Goal: Transaction & Acquisition: Book appointment/travel/reservation

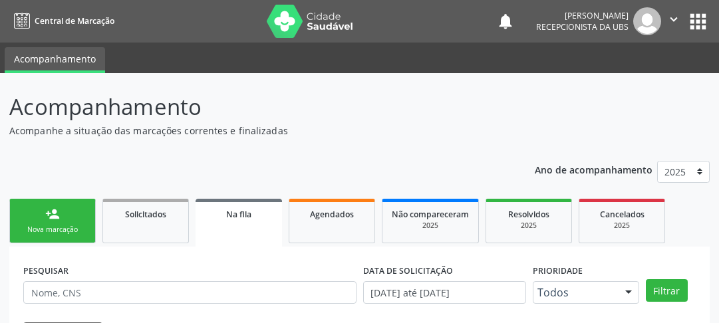
scroll to position [115, 0]
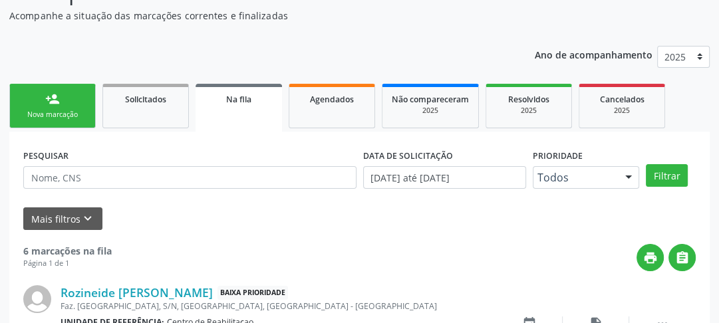
click at [27, 102] on link "person_add Nova marcação" at bounding box center [52, 106] width 86 height 45
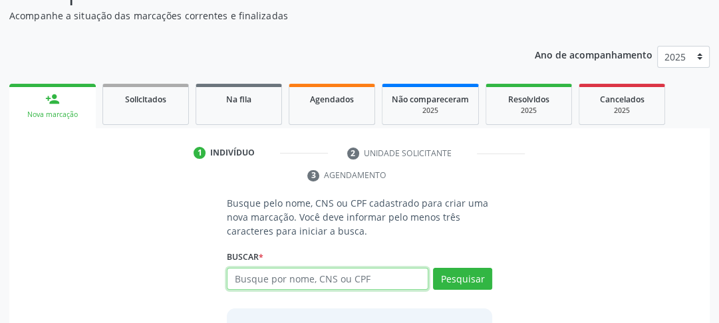
click at [324, 282] on input "text" at bounding box center [327, 279] width 201 height 23
type input "7"
type input "704501619369020"
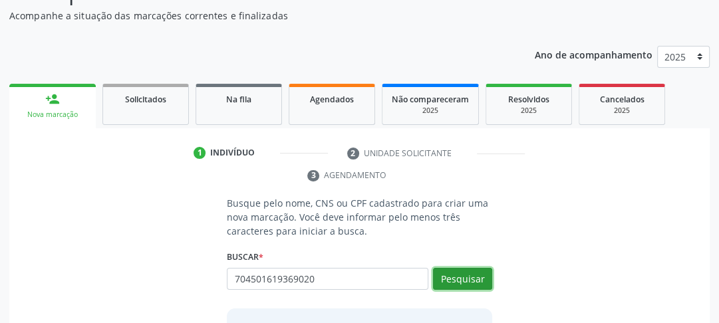
click at [487, 283] on button "Pesquisar" at bounding box center [462, 279] width 59 height 23
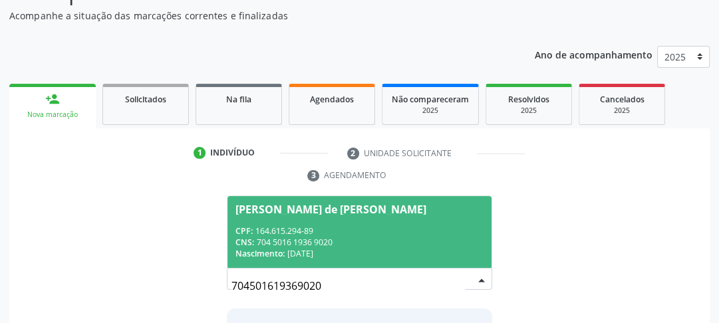
click at [289, 225] on div "CPF: 164.615.294-89" at bounding box center [359, 230] width 248 height 11
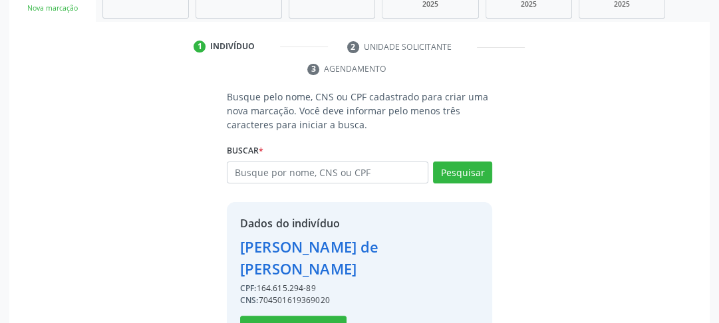
scroll to position [245, 0]
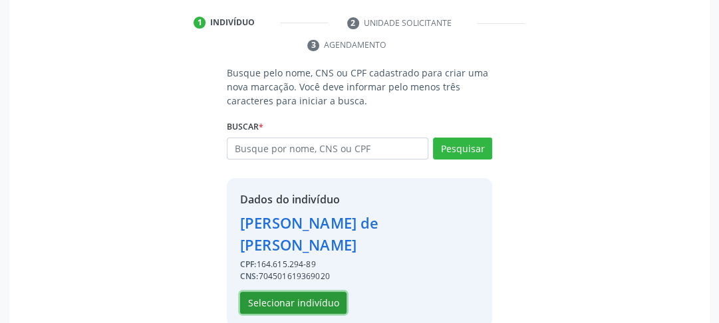
click at [313, 292] on button "Selecionar indivíduo" at bounding box center [293, 303] width 106 height 23
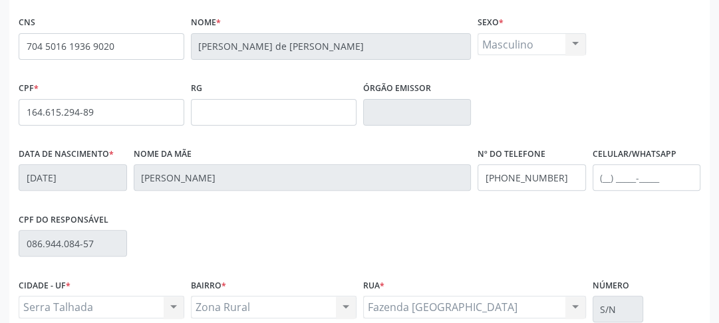
scroll to position [405, 0]
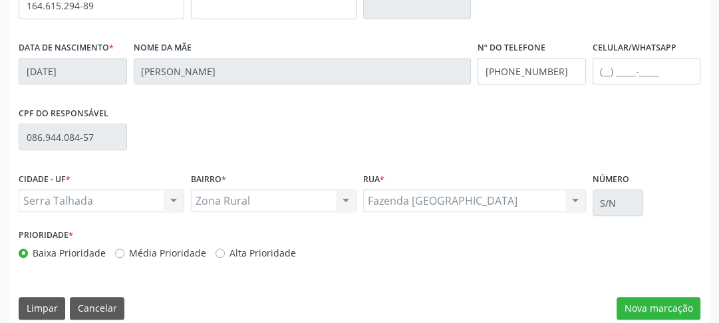
click at [626, 292] on div "CNS 704 5016 1936 9020 Nome * [PERSON_NAME] de [PERSON_NAME] * Masculino Mascul…" at bounding box center [359, 117] width 700 height 423
click at [622, 303] on button "Nova marcação" at bounding box center [658, 308] width 84 height 23
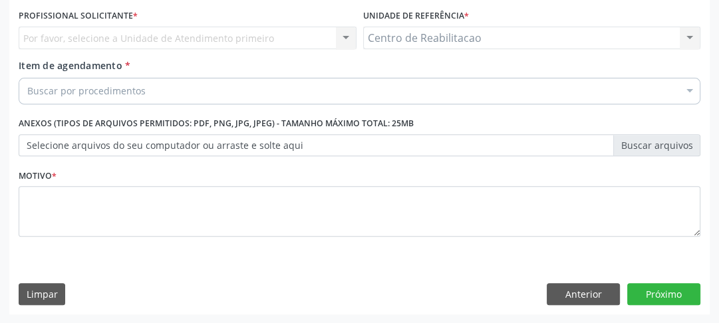
scroll to position [197, 0]
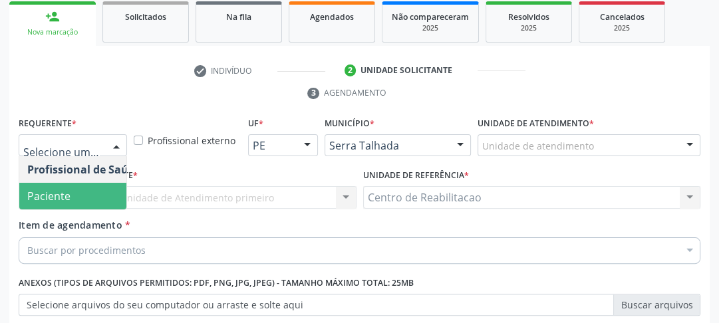
click at [74, 189] on span "Paciente" at bounding box center [84, 196] width 130 height 27
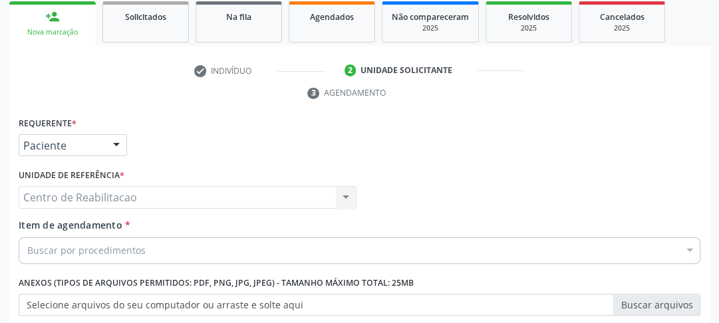
scroll to position [304, 0]
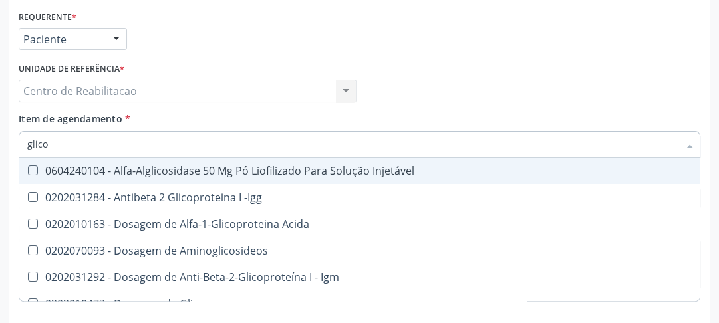
type input "glicos"
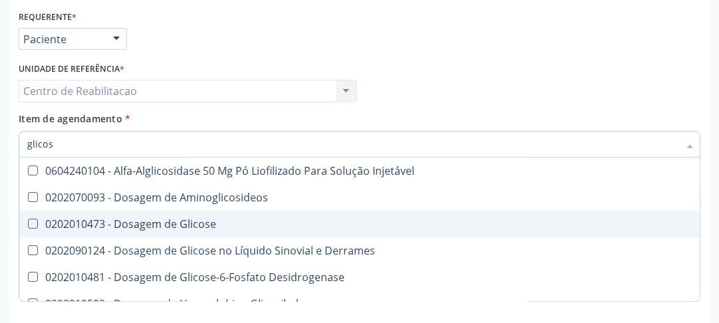
click at [33, 228] on span "0202010473 - Dosagem de Glicose" at bounding box center [386, 224] width 734 height 27
checkbox Glicose "true"
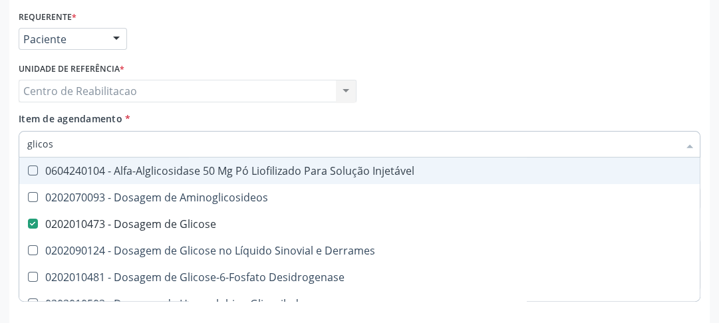
drag, startPoint x: 64, startPoint y: 144, endPoint x: 0, endPoint y: 167, distance: 67.9
click at [0, 167] on div "Acompanhamento Acompanhe a situação das marcações correntes e finalizadas Relat…" at bounding box center [359, 73] width 719 height 608
type input "cr"
checkbox Glicose "false"
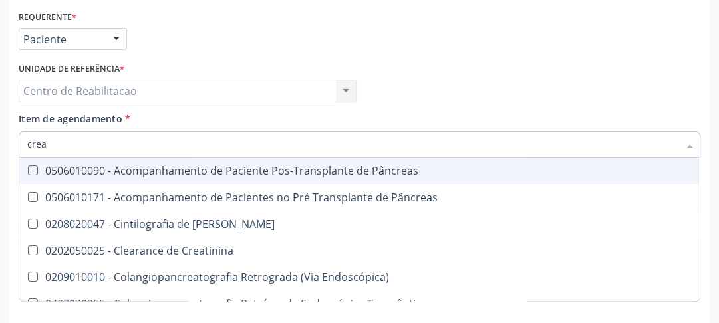
type input "creat"
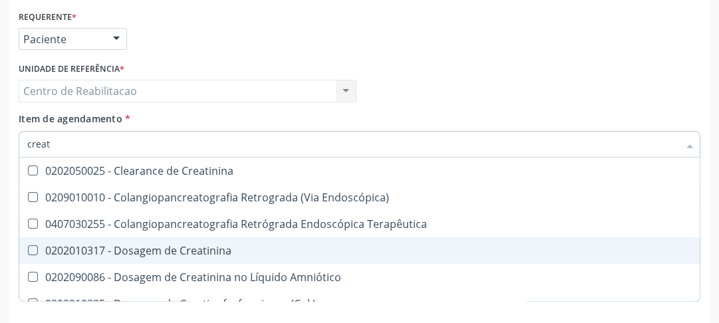
click at [25, 242] on span "0202010317 - Dosagem de Creatinina" at bounding box center [359, 250] width 680 height 27
checkbox Creatinina "true"
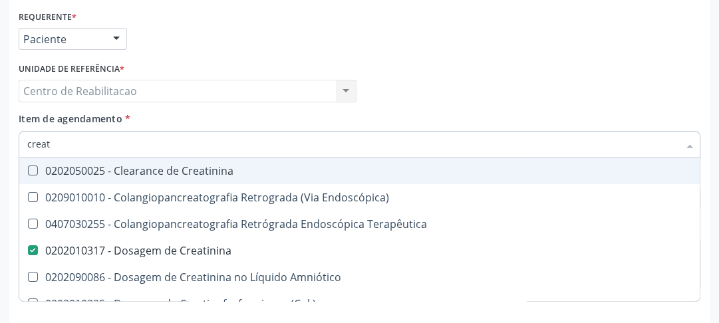
drag, startPoint x: 58, startPoint y: 143, endPoint x: 0, endPoint y: 150, distance: 58.9
click at [0, 150] on div "Acompanhamento Acompanhe a situação das marcações correntes e finalizadas Relat…" at bounding box center [359, 73] width 719 height 608
type input "u"
checkbox Creatinina "false"
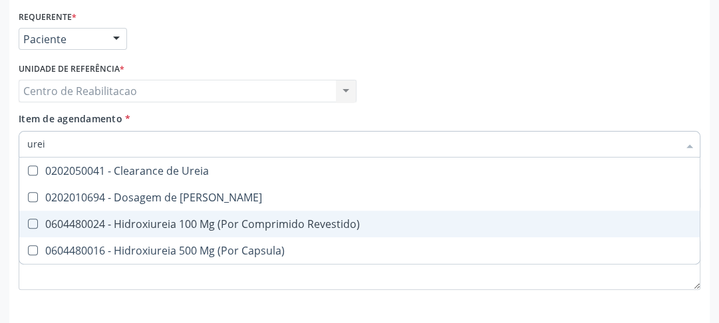
type input "ureia"
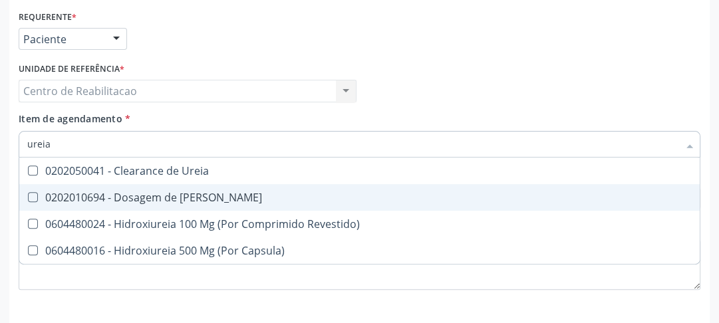
click at [28, 192] on Ureia at bounding box center [33, 197] width 10 height 10
click at [27, 193] on Ureia "checkbox" at bounding box center [23, 197] width 9 height 9
checkbox Ureia "true"
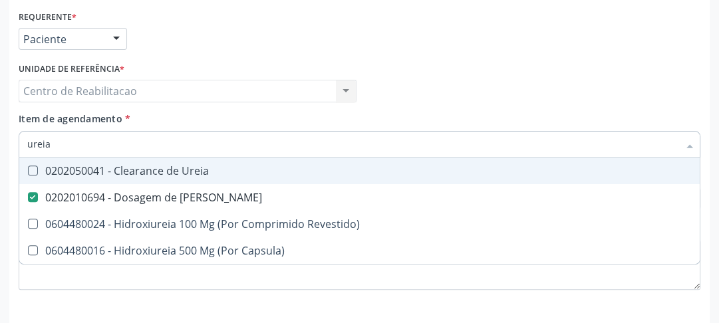
drag, startPoint x: 53, startPoint y: 150, endPoint x: 0, endPoint y: 177, distance: 59.2
click at [0, 176] on div "Acompanhamento Acompanhe a situação das marcações correntes e finalizadas Relat…" at bounding box center [359, 73] width 719 height 608
type input "c"
checkbox Ureia "false"
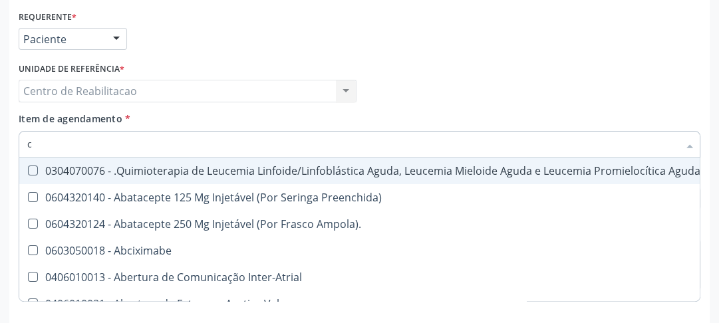
type input "co"
checkbox Tempo "true"
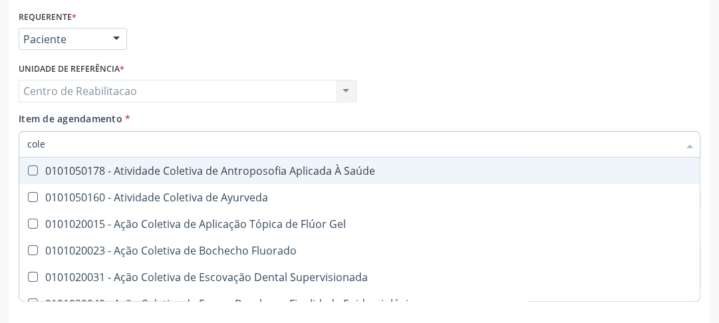
type input "coles"
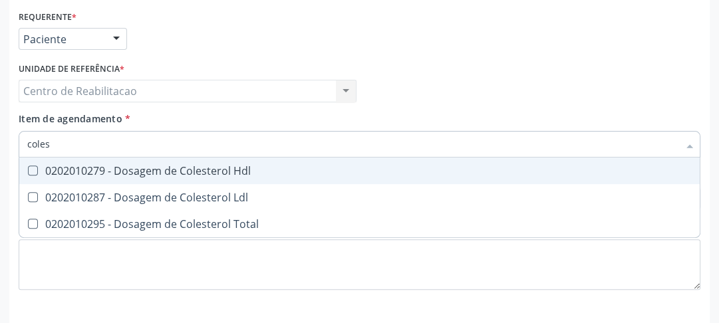
click at [35, 169] on Hdl at bounding box center [33, 171] width 10 height 10
click at [28, 169] on Hdl "checkbox" at bounding box center [23, 170] width 9 height 9
checkbox Hdl "true"
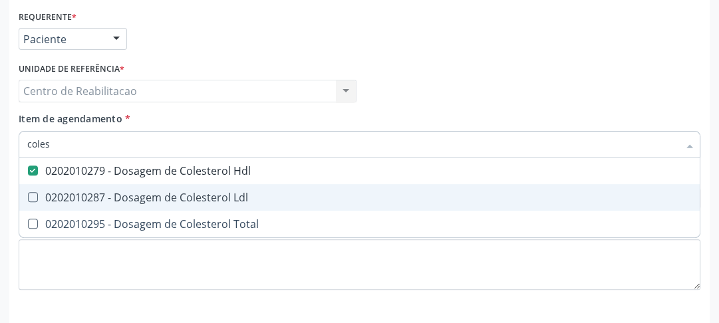
click at [35, 201] on div "0202010287 - Dosagem de Colesterol Ldl" at bounding box center [359, 197] width 664 height 11
checkbox Ldl "true"
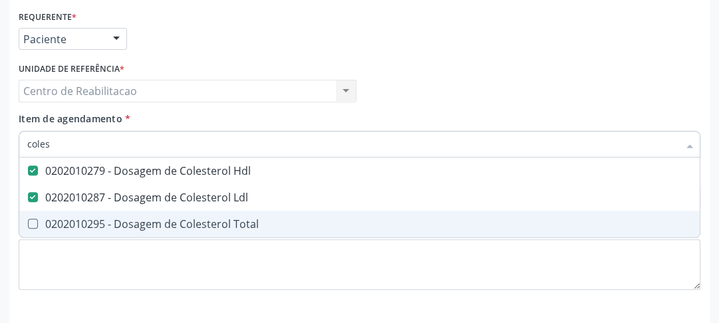
click at [29, 219] on Total at bounding box center [33, 224] width 10 height 10
click at [28, 219] on Total "checkbox" at bounding box center [23, 223] width 9 height 9
checkbox Total "true"
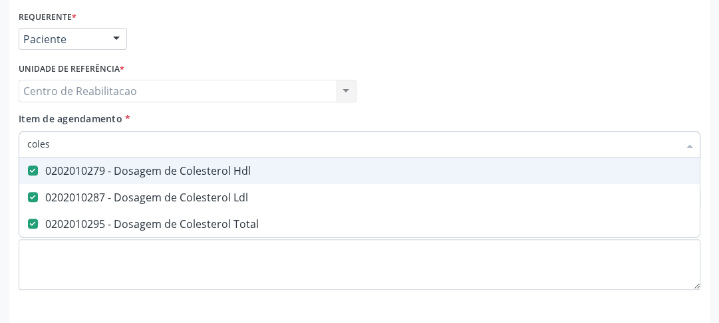
drag, startPoint x: 58, startPoint y: 146, endPoint x: 3, endPoint y: 150, distance: 55.3
click at [11, 152] on div "Requerente * Paciente Profissional de Saúde Paciente Nenhum resultado encontrad…" at bounding box center [359, 187] width 700 height 361
type input "tr"
checkbox Hdl "false"
checkbox Ldl "false"
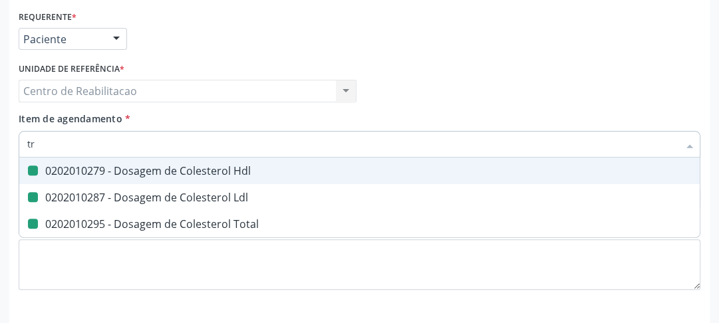
checkbox Total "false"
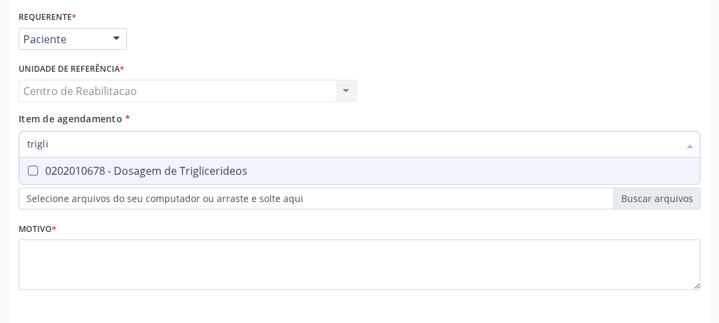
type input "triglic"
click at [40, 166] on div "0202010678 - Dosagem de Triglicerideos" at bounding box center [359, 171] width 664 height 11
checkbox Triglicerideos "true"
drag, startPoint x: 36, startPoint y: 142, endPoint x: 9, endPoint y: 138, distance: 26.8
click at [11, 138] on div "Requerente * Paciente Profissional de Saúde Paciente Nenhum resultado encontrad…" at bounding box center [359, 187] width 700 height 361
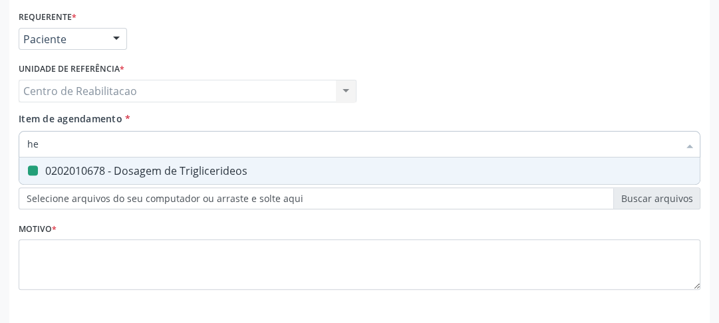
type input "hem"
checkbox Triglicerideos "false"
type input "hemogra"
click at [29, 170] on Completo at bounding box center [33, 171] width 10 height 10
click at [28, 170] on Completo "checkbox" at bounding box center [23, 170] width 9 height 9
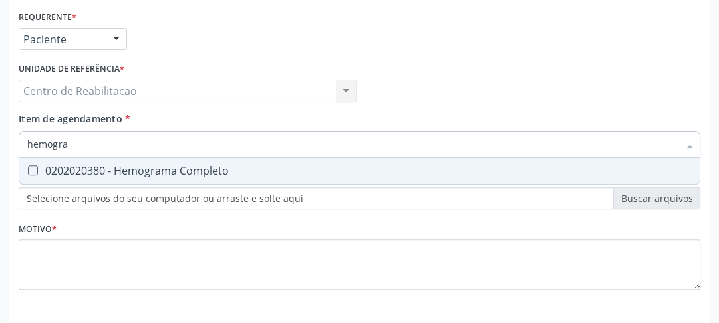
checkbox Completo "true"
drag, startPoint x: 85, startPoint y: 140, endPoint x: 0, endPoint y: 145, distance: 85.3
click at [5, 145] on div "Acompanhamento Acompanhe a situação das marcações correntes e finalizadas Relat…" at bounding box center [359, 73] width 719 height 608
type input "p"
checkbox Completo "false"
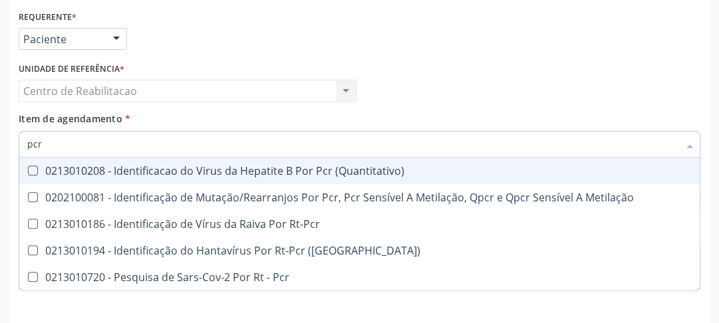
click at [110, 146] on input "pcr" at bounding box center [352, 144] width 651 height 27
type input "p"
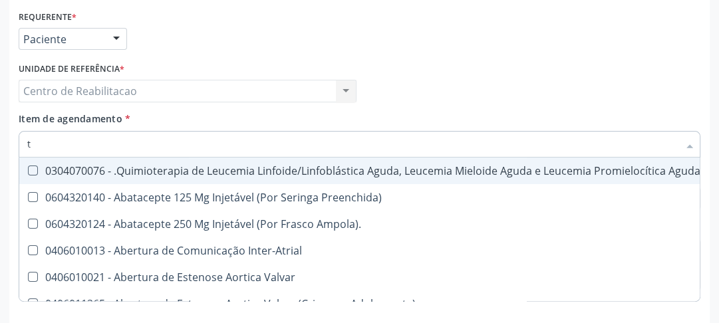
type input "[MEDICAL_DATA]"
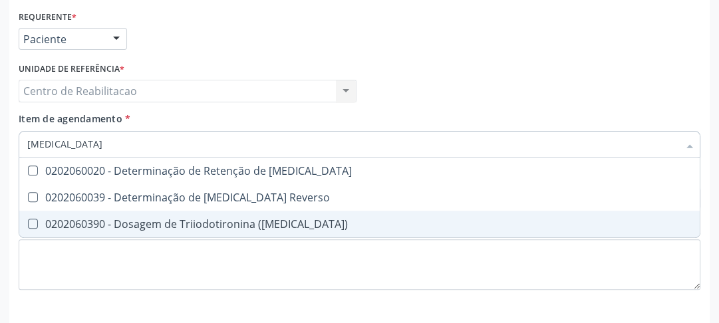
click at [34, 225] on \(T3\) at bounding box center [33, 224] width 10 height 10
click at [28, 225] on \(T3\) "checkbox" at bounding box center [23, 223] width 9 height 9
checkbox \(T3\) "true"
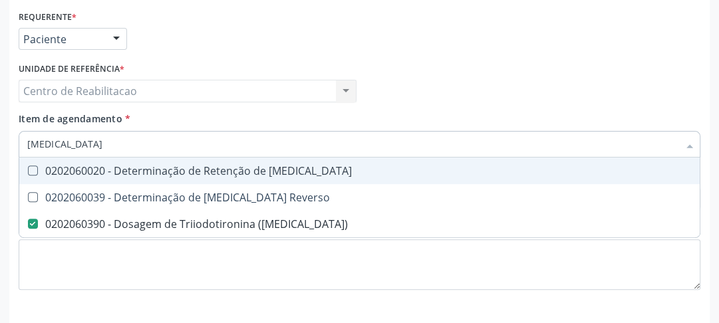
drag, startPoint x: 63, startPoint y: 143, endPoint x: 7, endPoint y: 146, distance: 56.6
click at [11, 144] on div "Requerente * Paciente Profissional de Saúde Paciente Nenhum resultado encontrad…" at bounding box center [359, 187] width 700 height 361
type input "74"
checkbox \(T3\) "false"
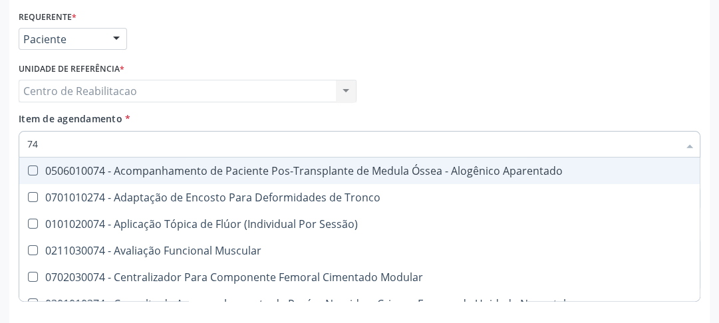
type input "7"
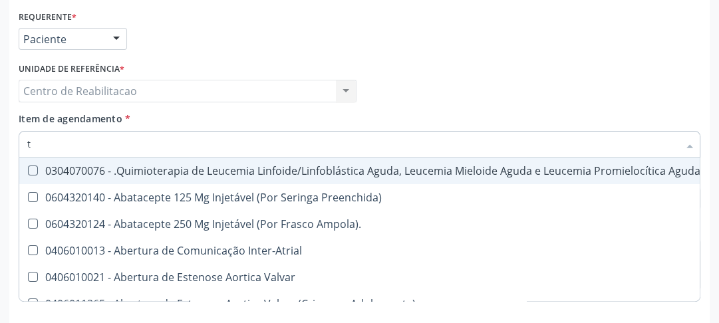
type input "t4"
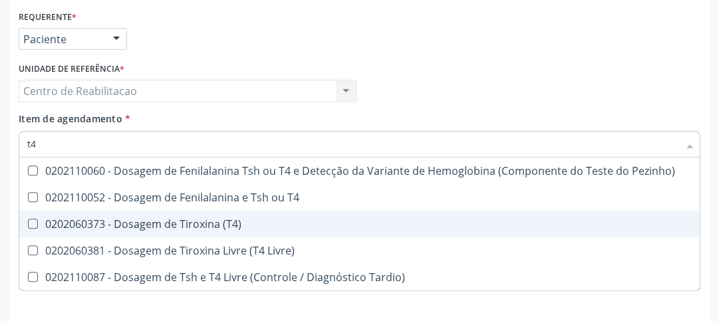
click at [37, 220] on \(T4\) at bounding box center [33, 224] width 10 height 10
click at [28, 220] on \(T4\) "checkbox" at bounding box center [23, 223] width 9 height 9
checkbox \(T4\) "true"
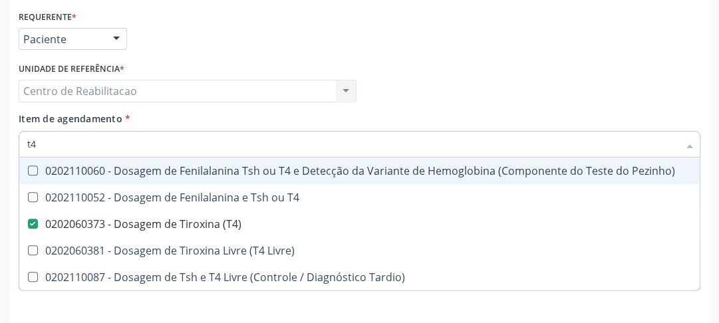
drag, startPoint x: 53, startPoint y: 134, endPoint x: 0, endPoint y: 150, distance: 54.7
click at [0, 149] on div "Acompanhamento Acompanhe a situação das marcações correntes e finalizadas Relat…" at bounding box center [359, 73] width 719 height 608
type input "ts"
checkbox \(T4\) "false"
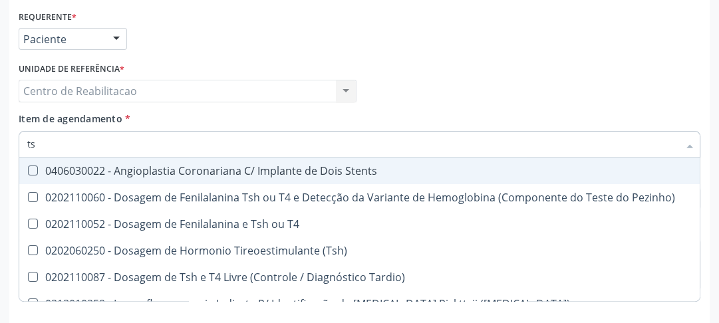
type input "tsh"
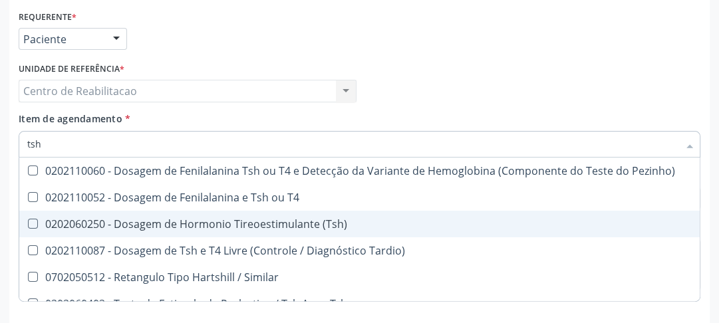
click at [29, 223] on \(Tsh\) at bounding box center [33, 224] width 10 height 10
click at [28, 223] on \(Tsh\) "checkbox" at bounding box center [23, 223] width 9 height 9
checkbox \(Tsh\) "true"
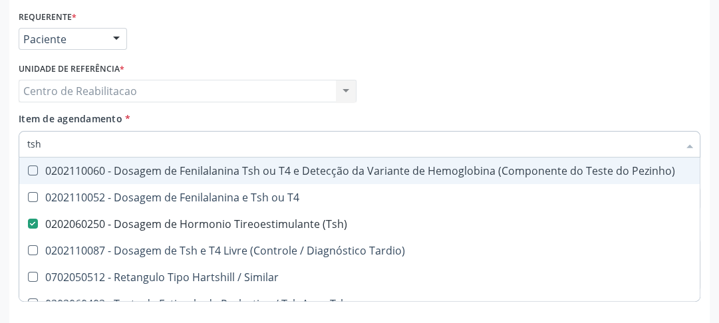
drag, startPoint x: 55, startPoint y: 136, endPoint x: 21, endPoint y: 152, distance: 37.8
click at [23, 151] on div "tsh" at bounding box center [359, 144] width 681 height 27
type input "p"
checkbox \(Tsh\) "false"
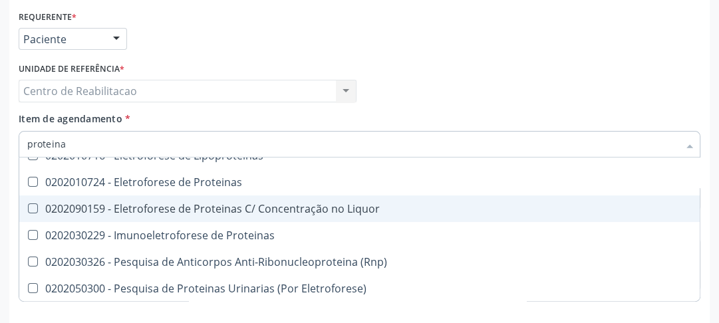
scroll to position [251, 0]
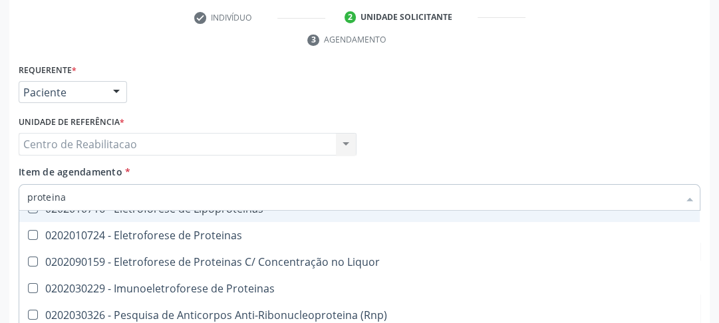
click at [80, 197] on input "proteina" at bounding box center [352, 197] width 651 height 27
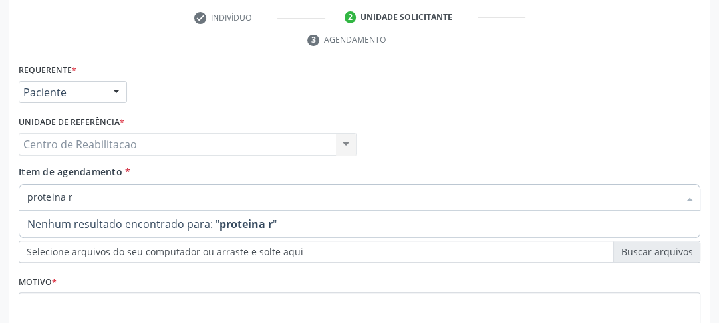
scroll to position [0, 0]
drag, startPoint x: 80, startPoint y: 197, endPoint x: 14, endPoint y: 203, distance: 66.0
click at [14, 203] on div "Requerente * Paciente Profissional de Saúde Paciente Nenhum resultado encontrad…" at bounding box center [359, 240] width 700 height 361
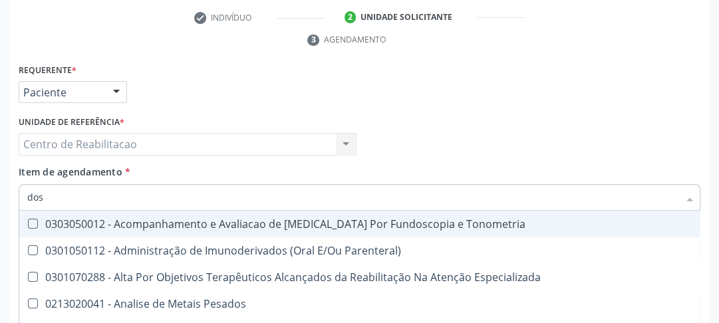
type input "dosa"
checkbox Pezinho\) "true"
checkbox 17-Alfa-Hidroxiprogesterona "true"
checkbox Totais "true"
checkbox \(Serotonina\) "true"
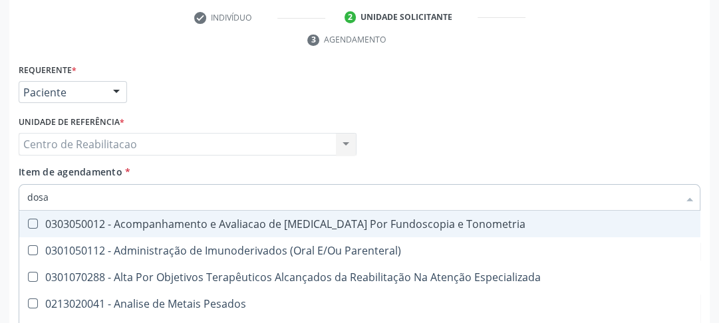
checkbox Citrato "true"
checkbox Hdl "false"
checkbox Ldl "false"
checkbox Total "false"
checkbox Creatinina "false"
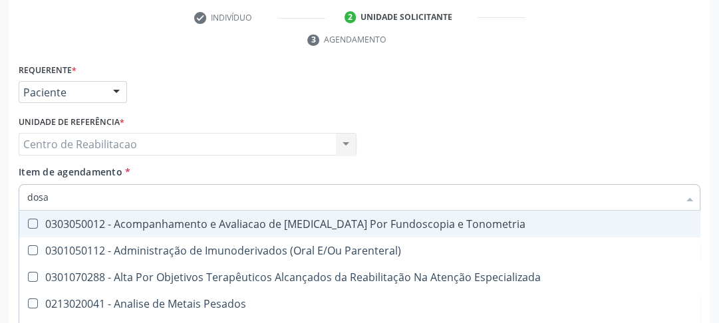
checkbox Crioaglutinina "true"
checkbox Glicose "false"
checkbox Hemoglobina "true"
checkbox Hidroxiprolina "true"
checkbox \(Fsh\) "true"
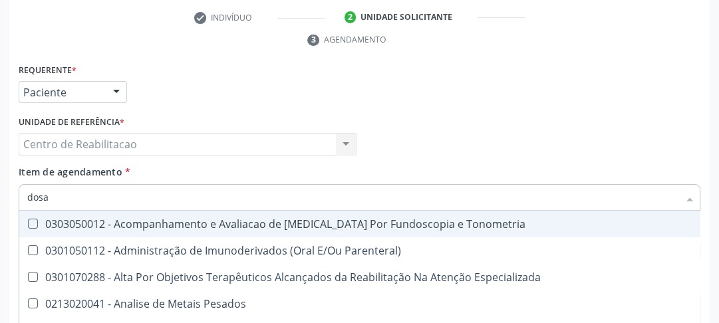
checkbox \(Tsh\) "false"
checkbox \(Igg\) "true"
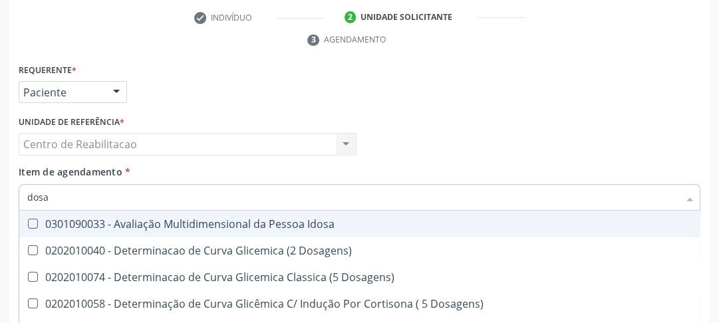
type input "dosag"
checkbox Cobre "true"
checkbox Total "false"
checkbox Cortisol "true"
checkbox Creatinina "false"
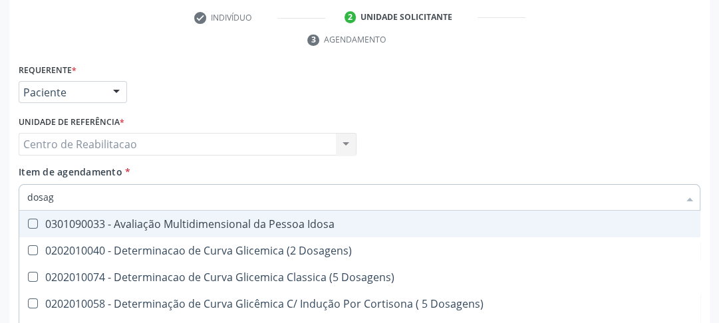
checkbox Gastrina "true"
checkbox Glicose "false"
checkbox \(Lh\) "true"
checkbox \(Tsh\) "false"
checkbox Tireoglobulina "true"
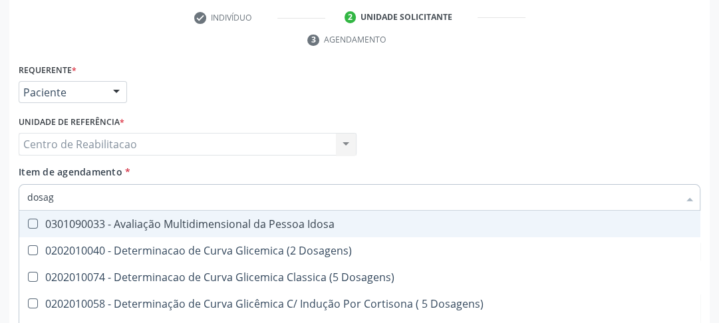
checkbox \(T4\) "false"
checkbox Transferrina "true"
checkbox \(T3\) "false"
checkbox Tardio\) "true"
checkbox Ureia "false"
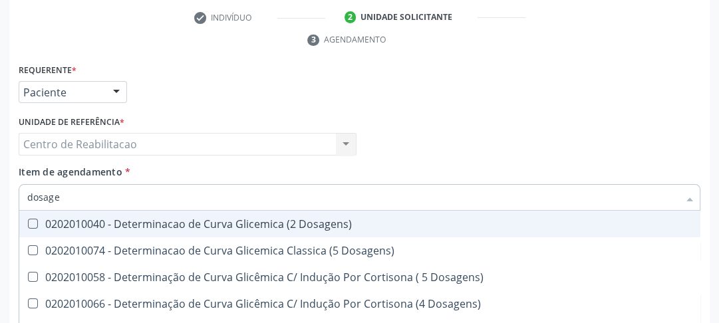
type input "dosagem"
checkbox Citrato "true"
checkbox Cloreto "true"
checkbox Suor "true"
checkbox Hdl "false"
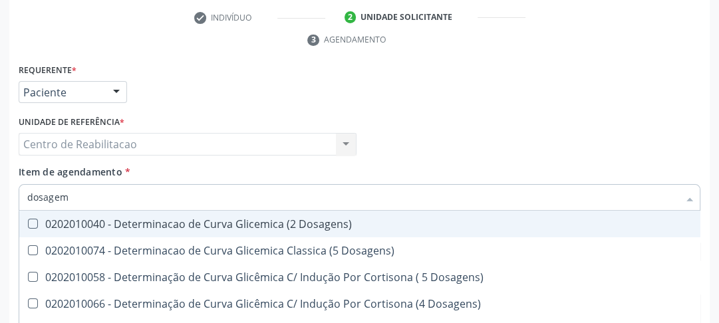
checkbox Ldl "false"
checkbox Total "false"
checkbox Colinesterase "true"
checkbox Creatinina "false"
checkbox Esperma "true"
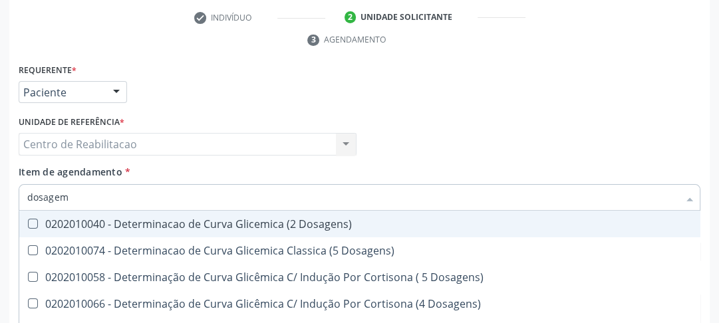
checkbox Glicose "false"
checkbox Hemossiderina "true"
checkbox \(Tsh\) "false"
checkbox Testosterona "true"
checkbox \(T4\) "false"
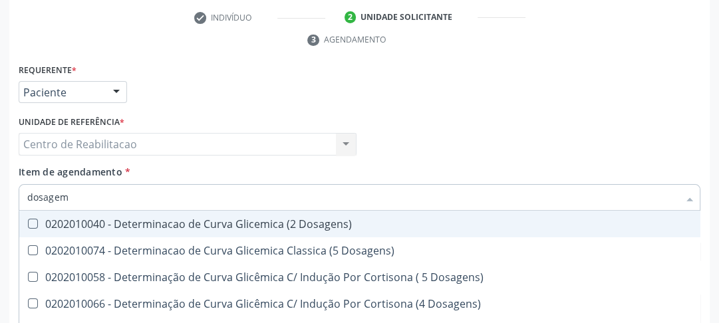
checkbox Livre\) "true"
checkbox \(Tgo\) "true"
checkbox Triglicerideos "false"
checkbox \(T3\) "false"
checkbox Pezinho\) "true"
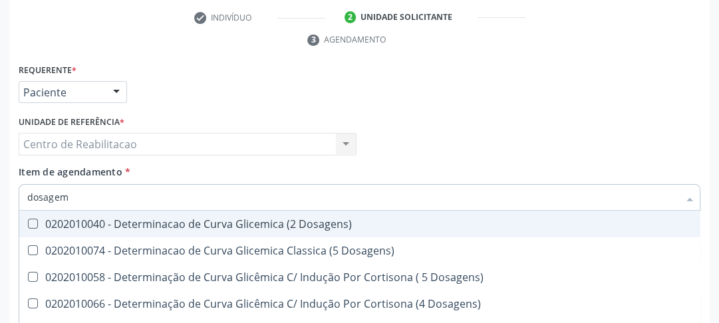
checkbox Ureia "false"
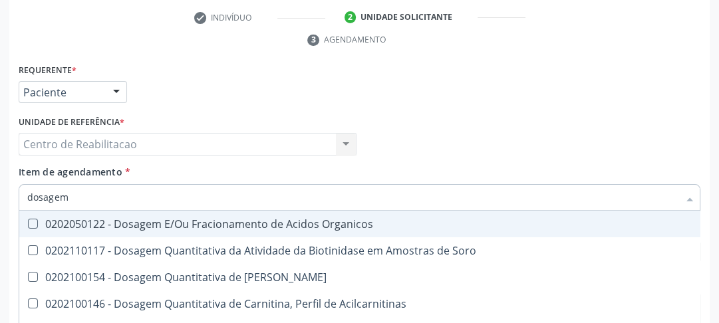
type input "dosagem d"
checkbox Transplantado\) "true"
checkbox Citrato "true"
checkbox Cloreto "true"
checkbox Hdl "false"
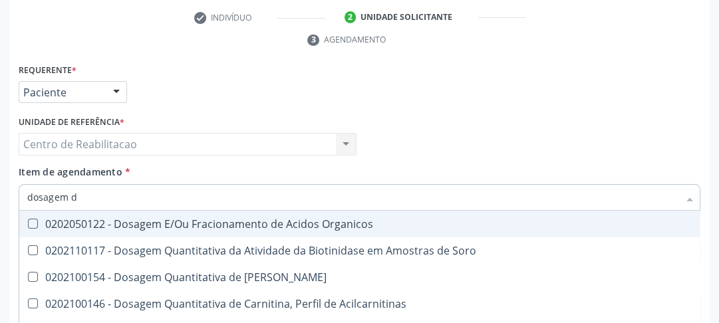
checkbox Ldl "false"
checkbox Creatinina "false"
checkbox Frutose "true"
checkbox Glicose "false"
checkbox Glicosilada "true"
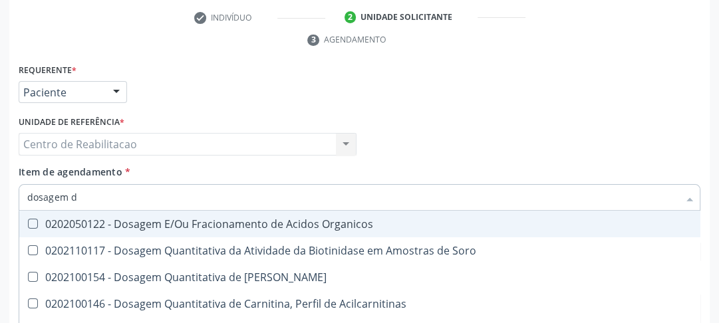
checkbox \(Tsh\) "false"
checkbox Teofilina "true"
checkbox Livre\) "true"
checkbox Triglicerideos "false"
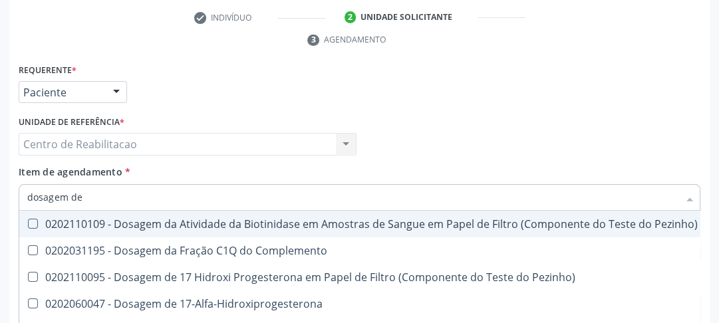
type input "dosagem de"
checkbox Suor "true"
checkbox Cobre "true"
checkbox Ldl "false"
checkbox Total "false"
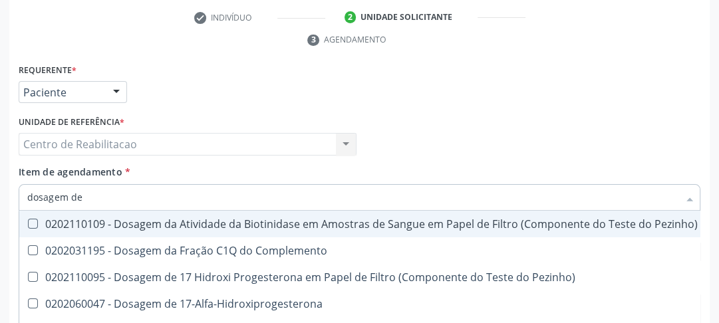
checkbox C4 "true"
checkbox Creatinina "false"
checkbox Gt\) "true"
checkbox Glicose "false"
checkbox \(Fsh\) "true"
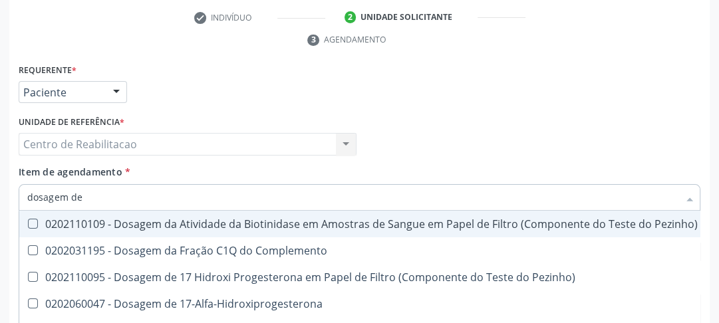
checkbox \(Tsh\) "false"
checkbox Tiocianato "true"
checkbox \(T4\) "false"
checkbox \(Tgp\) "true"
checkbox Transferrina "true"
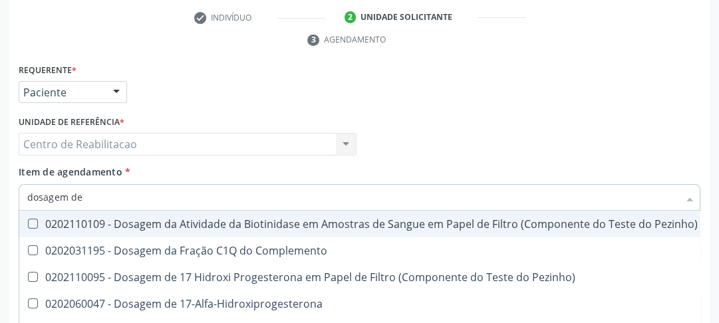
checkbox Triglicerideos "false"
checkbox \(T3\) "false"
checkbox Troponina "true"
checkbox Ureia "false"
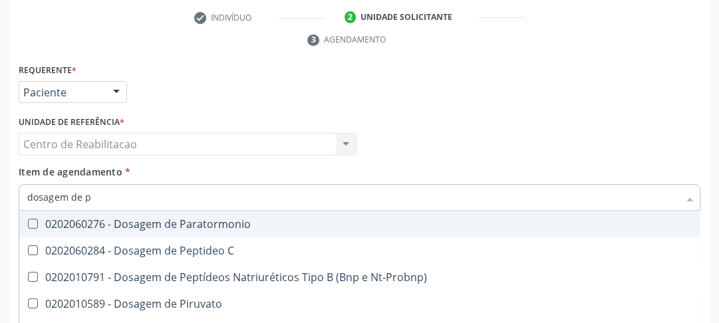
type input "dosagem de pr"
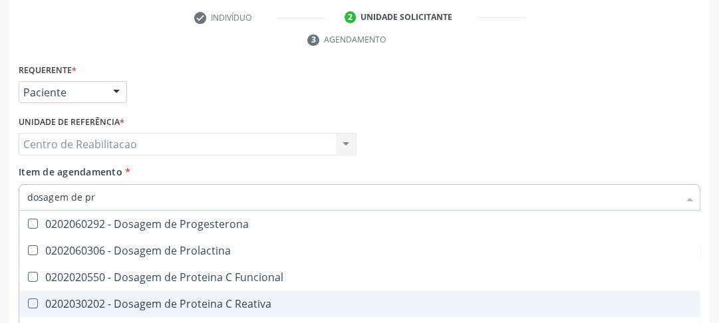
click at [37, 302] on div "0202030202 - Dosagem de Proteina C Reativa" at bounding box center [359, 303] width 664 height 11
checkbox Reativa "true"
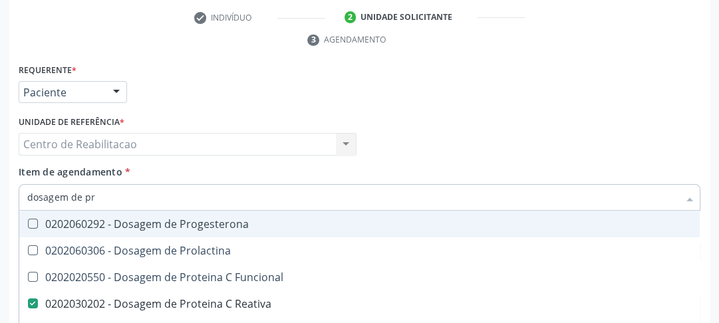
click at [473, 90] on div "Requerente * Paciente Profissional de Saúde Paciente Nenhum resultado encontrad…" at bounding box center [359, 86] width 688 height 52
checkbox Prolactina "true"
checkbox Funcional "true"
checkbox Horas\) "true"
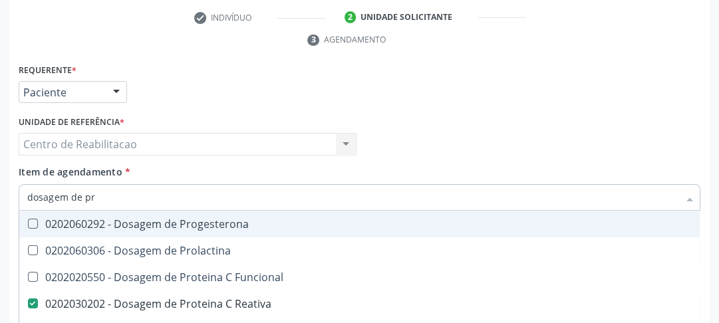
checkbox Totais "true"
checkbox Fracoes "true"
checkbox Derrames "true"
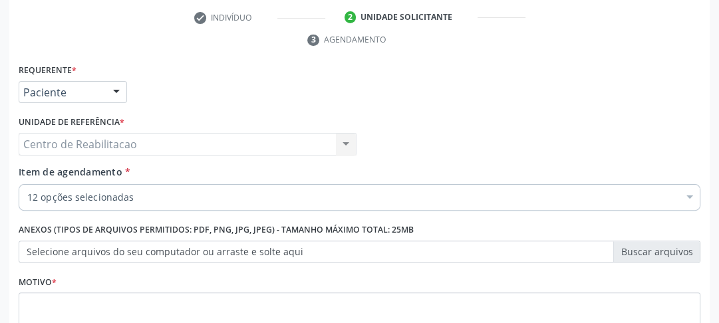
scroll to position [304, 0]
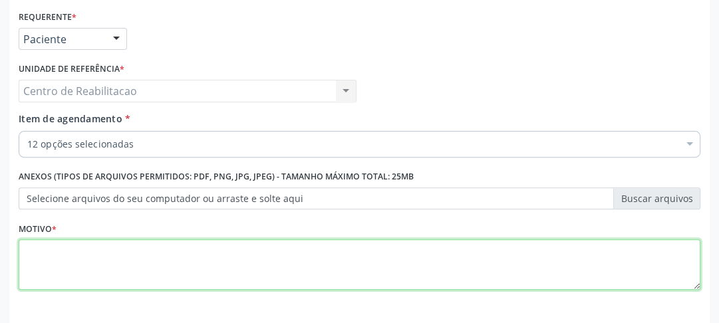
click at [291, 264] on textarea at bounding box center [359, 264] width 681 height 51
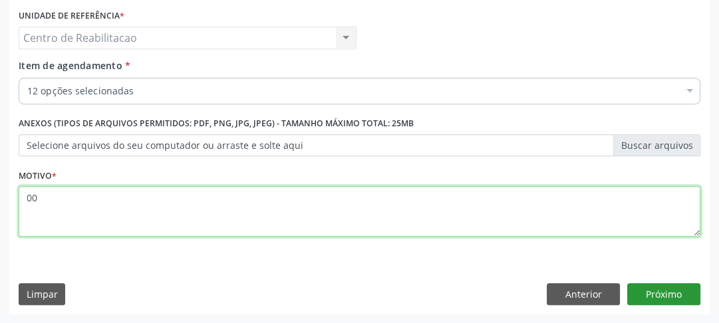
type textarea "00"
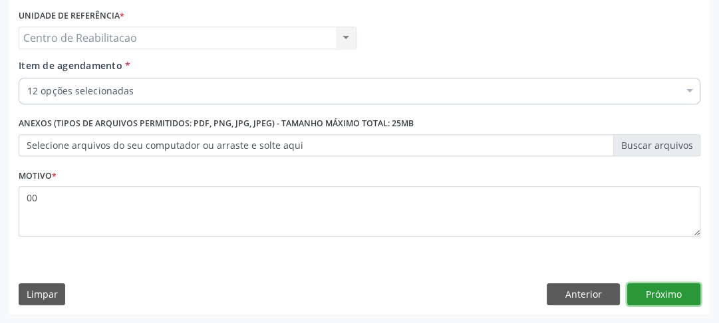
click at [649, 300] on button "Próximo" at bounding box center [663, 294] width 73 height 23
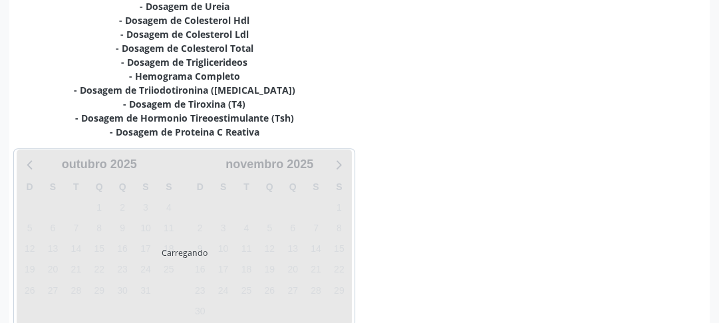
scroll to position [360, 0]
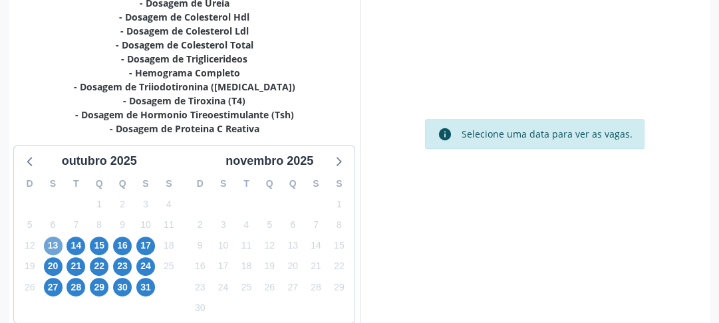
click at [49, 240] on span "13" at bounding box center [53, 246] width 19 height 19
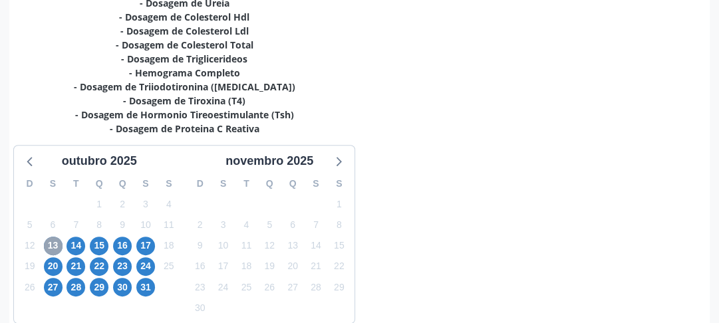
scroll to position [106, 0]
click at [69, 245] on span "14" at bounding box center [75, 246] width 19 height 19
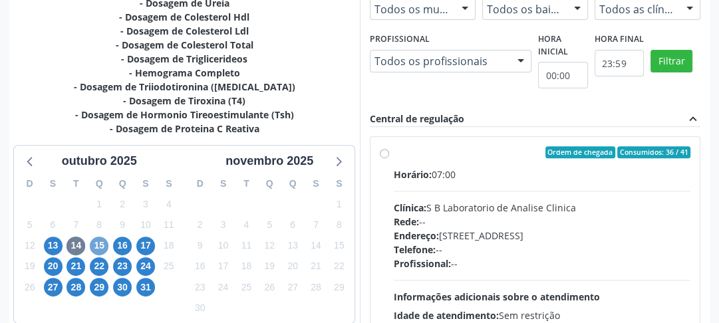
click at [100, 244] on span "15" at bounding box center [99, 246] width 19 height 19
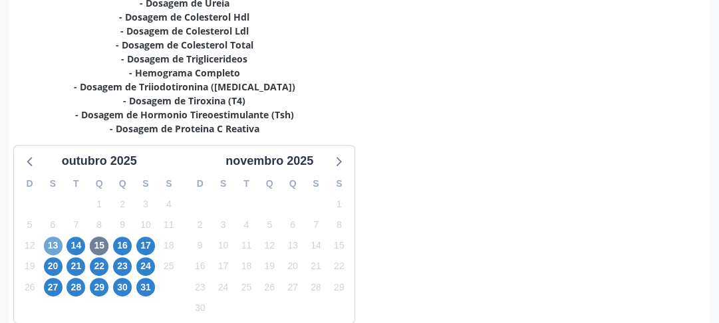
click at [49, 242] on span "13" at bounding box center [53, 246] width 19 height 19
radio input "true"
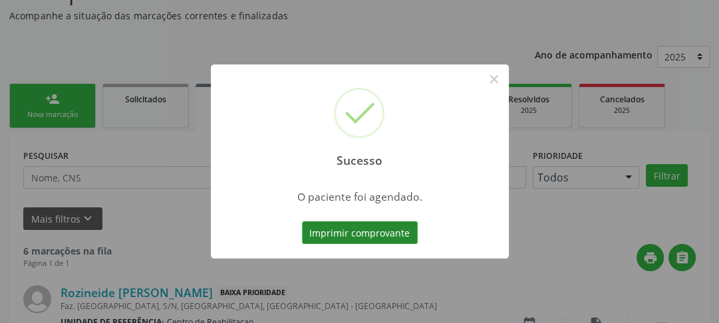
click at [346, 237] on button "Imprimir comprovante" at bounding box center [360, 232] width 116 height 23
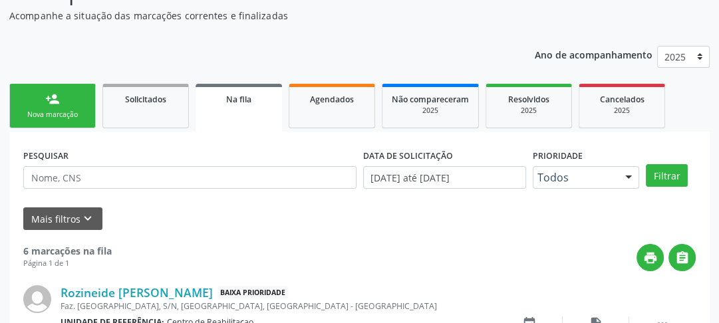
click at [59, 104] on div "person_add" at bounding box center [52, 99] width 15 height 15
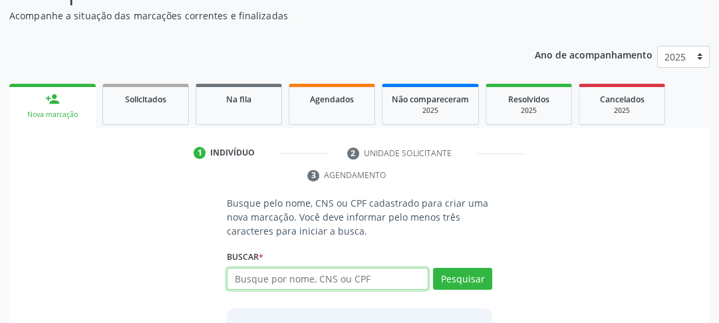
click at [255, 273] on input "text" at bounding box center [327, 279] width 201 height 23
type input "7"
type input "702007880927582"
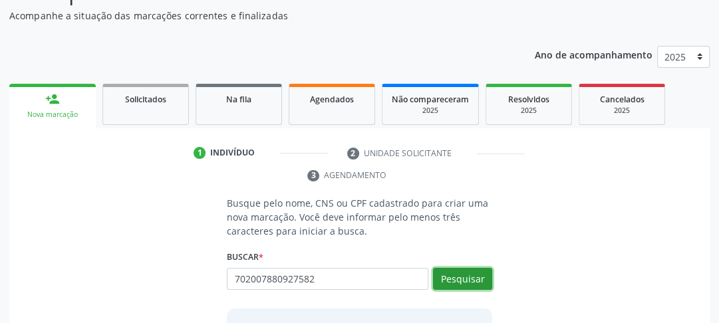
click at [477, 276] on button "Pesquisar" at bounding box center [462, 279] width 59 height 23
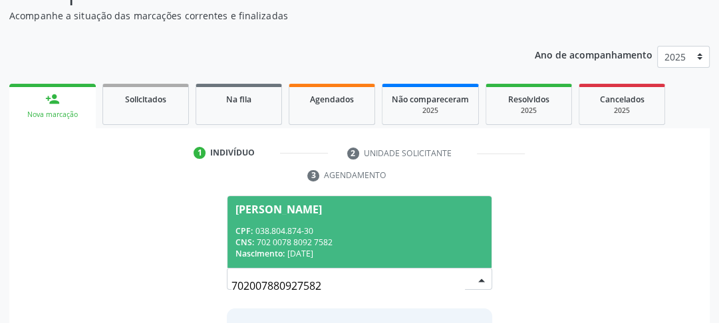
click at [398, 255] on div "Nascimento: [DATE]" at bounding box center [359, 253] width 248 height 11
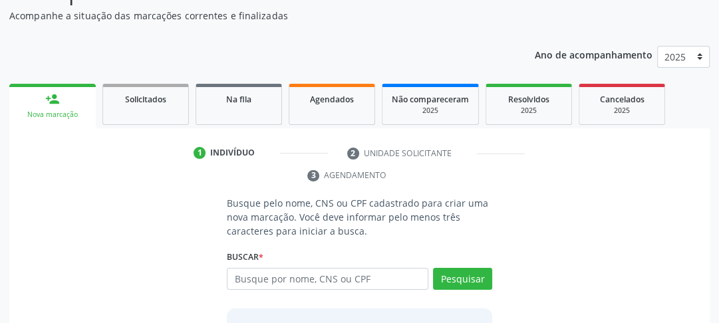
scroll to position [245, 0]
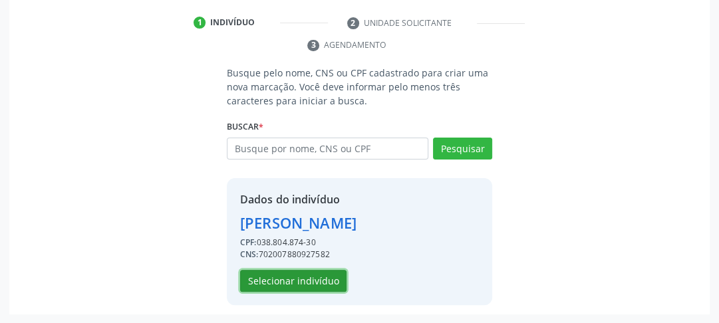
click at [323, 279] on button "Selecionar indivíduo" at bounding box center [293, 281] width 106 height 23
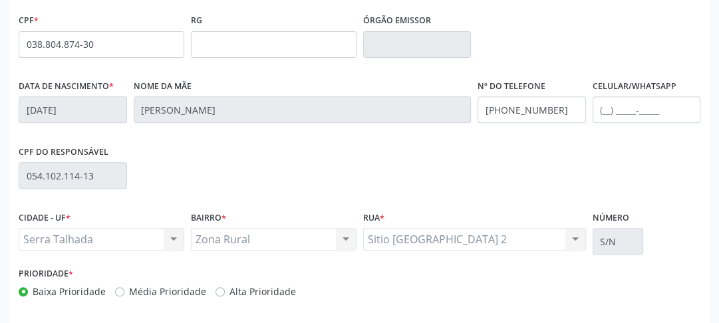
scroll to position [419, 0]
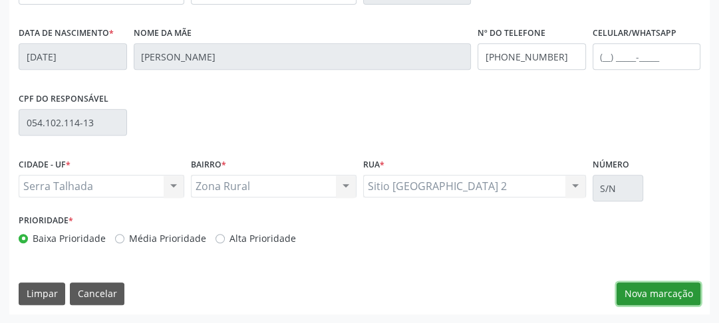
click at [637, 285] on button "Nova marcação" at bounding box center [658, 294] width 84 height 23
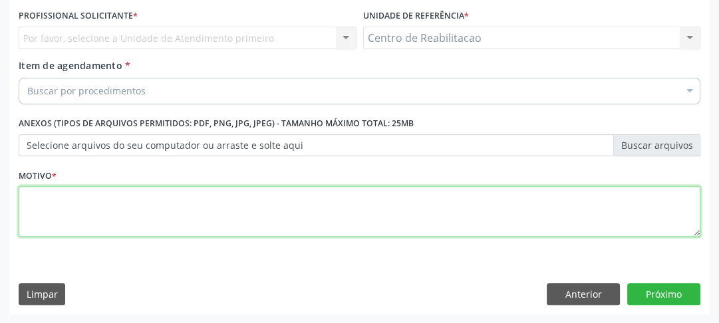
click at [159, 186] on textarea at bounding box center [359, 211] width 681 height 51
type textarea "00"
drag, startPoint x: 136, startPoint y: 191, endPoint x: 3, endPoint y: 183, distance: 133.9
click at [8, 185] on div "Acompanhamento Acompanhe a situação das marcações correntes e finalizadas Relat…" at bounding box center [359, 20] width 719 height 608
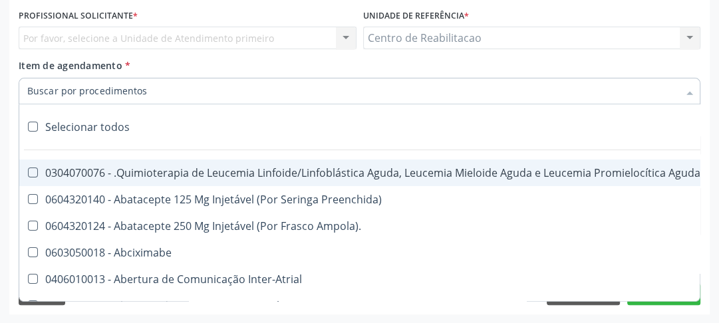
click at [76, 78] on div at bounding box center [359, 91] width 681 height 27
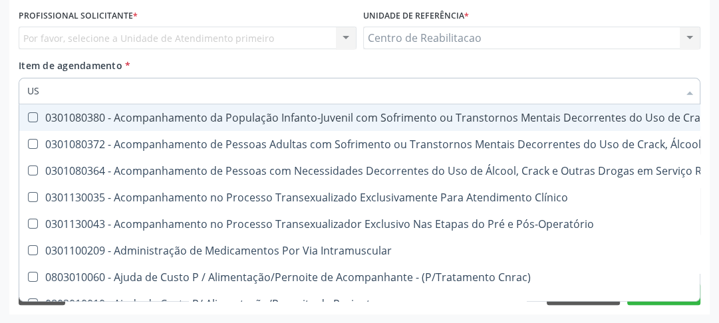
type input "USG"
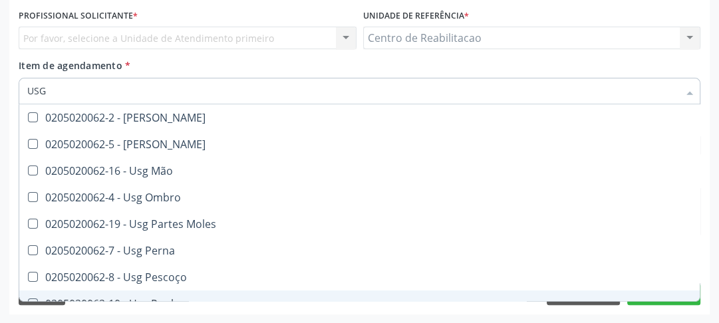
scroll to position [213, 0]
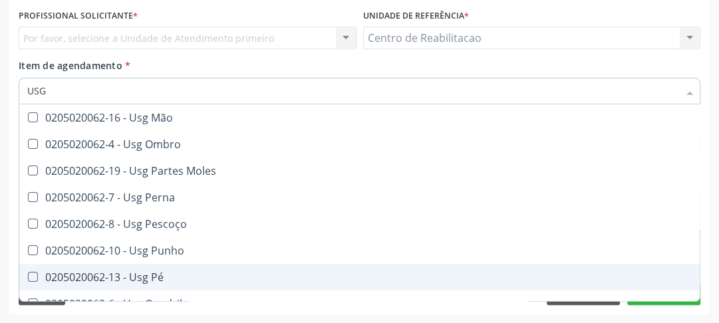
click at [37, 272] on div "0205020062-13 - Usg Pé" at bounding box center [359, 277] width 664 height 11
checkbox Pé "true"
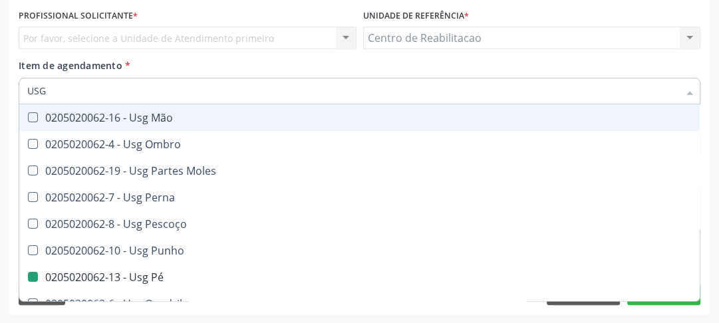
click at [668, 58] on div "Item de agendamento * USG Desfazer seleção 0205020062-14 - Usg Axila 0205020062…" at bounding box center [359, 79] width 681 height 42
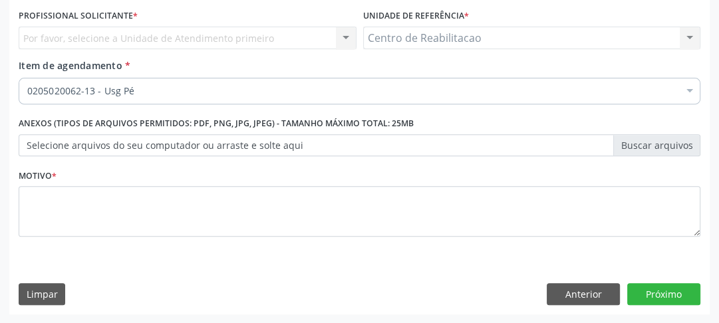
scroll to position [0, 0]
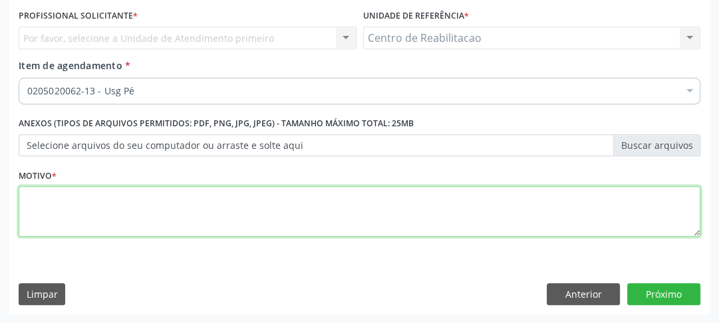
click at [250, 205] on textarea at bounding box center [359, 211] width 681 height 51
type textarea "00"
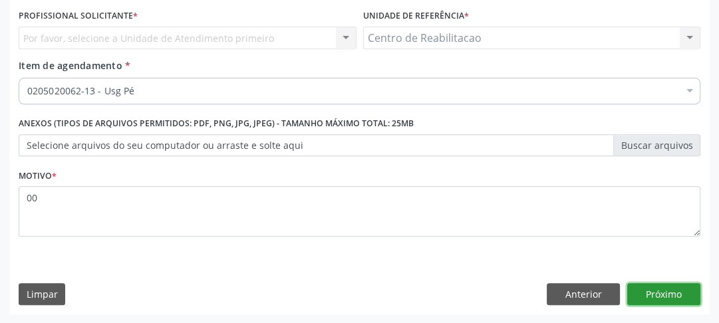
click at [641, 283] on button "Próximo" at bounding box center [663, 294] width 73 height 23
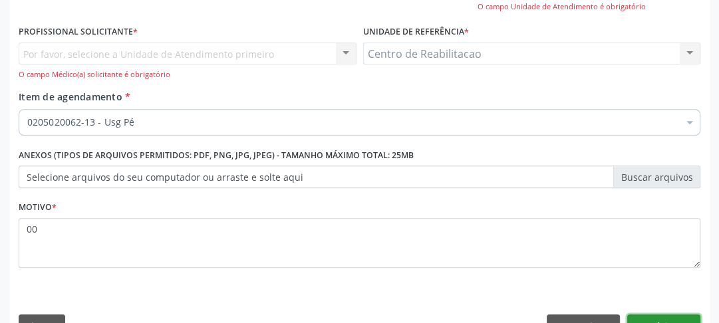
scroll to position [304, 0]
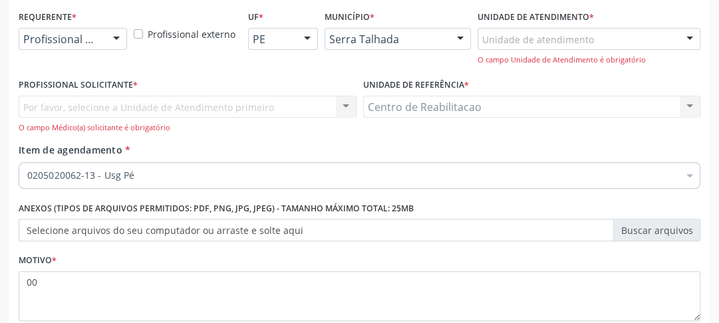
click at [130, 112] on div "Por favor, selecione a Unidade de Atendimento primeiro Nenhum resultado encontr…" at bounding box center [188, 115] width 338 height 38
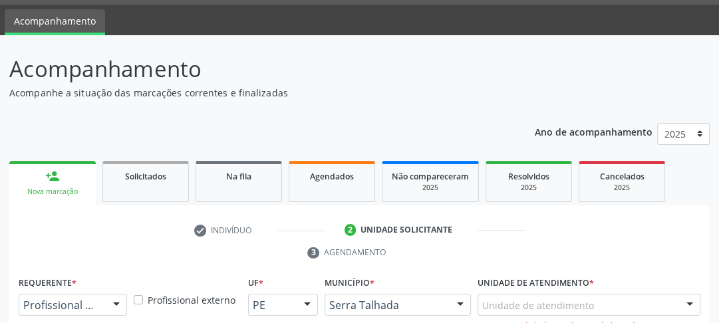
scroll to position [0, 0]
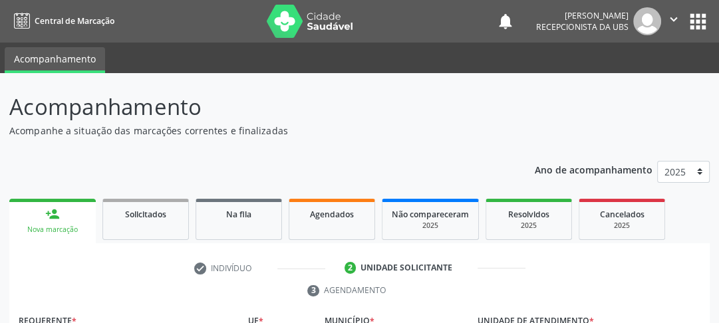
click at [671, 24] on icon "" at bounding box center [673, 19] width 15 height 15
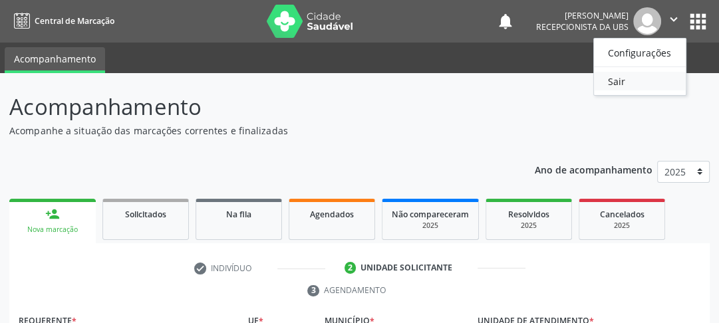
click at [636, 80] on link "Sair" at bounding box center [640, 81] width 92 height 19
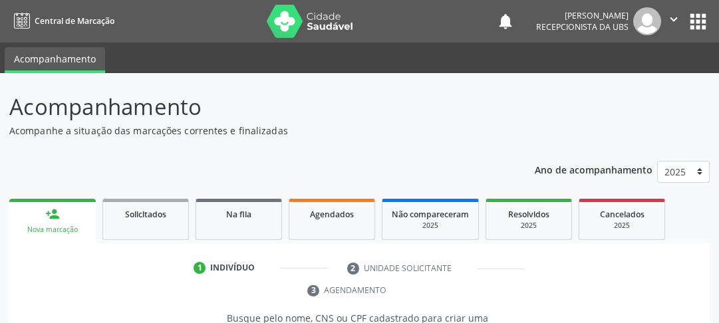
scroll to position [225, 0]
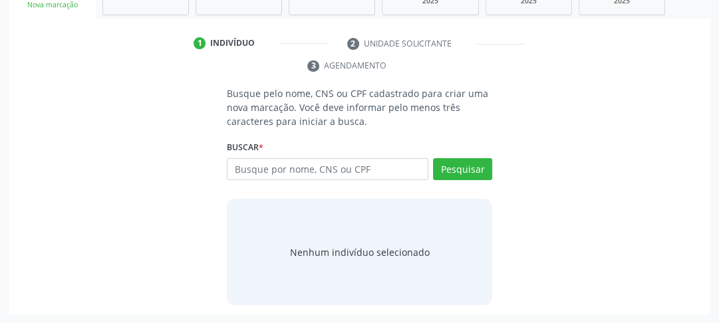
click at [247, 169] on input "text" at bounding box center [327, 169] width 201 height 23
type input "702007880927582"
click at [447, 170] on button "Pesquisar" at bounding box center [462, 169] width 59 height 23
click at [463, 174] on button "Pesquisar" at bounding box center [462, 169] width 59 height 23
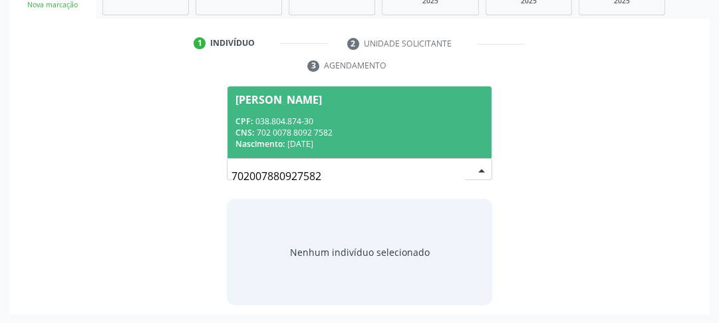
click at [338, 138] on div "Nascimento: [DATE]" at bounding box center [359, 143] width 248 height 11
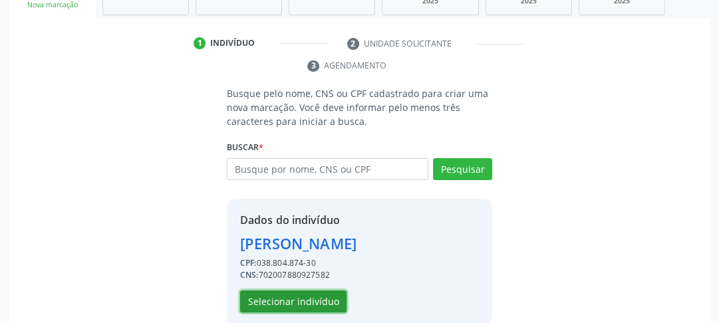
click at [290, 298] on button "Selecionar indivíduo" at bounding box center [293, 302] width 106 height 23
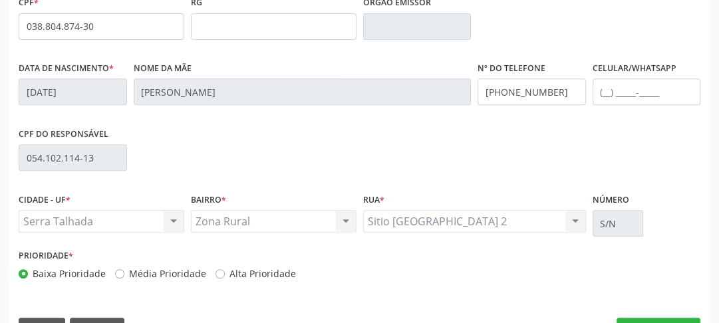
scroll to position [419, 0]
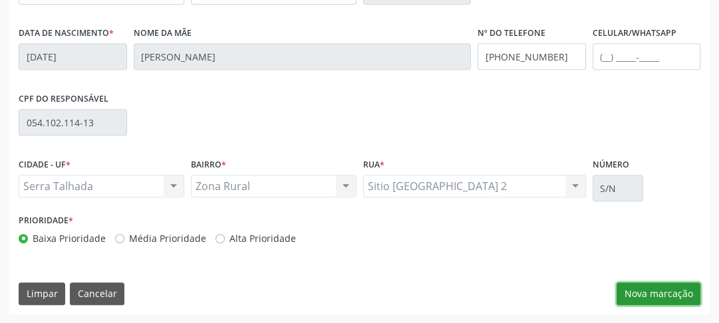
click at [696, 291] on button "Nova marcação" at bounding box center [658, 294] width 84 height 23
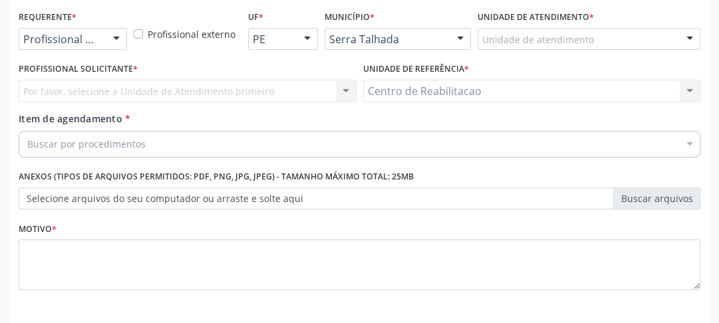
scroll to position [251, 0]
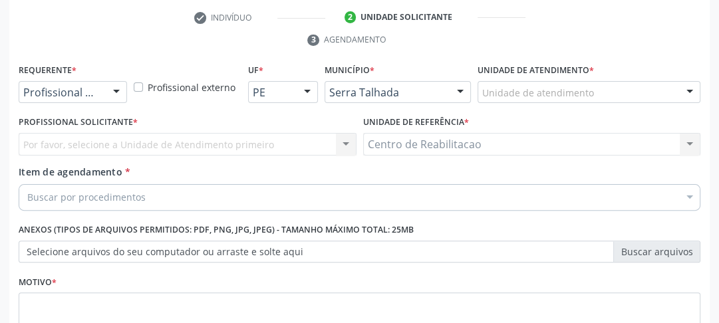
click at [116, 85] on div at bounding box center [116, 93] width 20 height 23
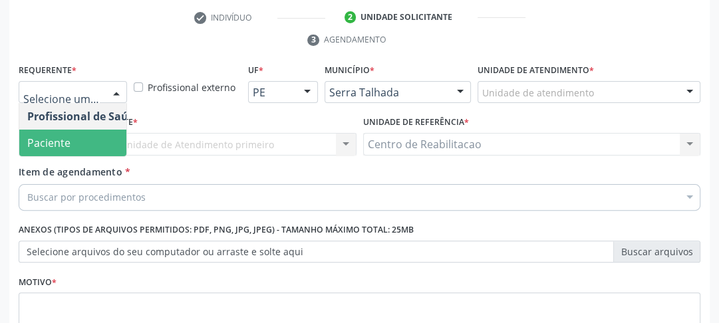
click at [75, 136] on span "Paciente" at bounding box center [84, 143] width 130 height 27
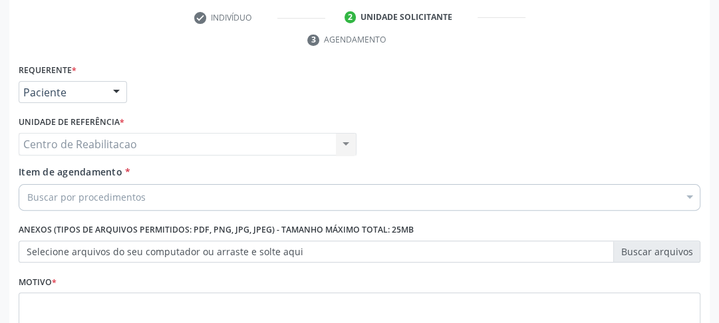
scroll to position [304, 0]
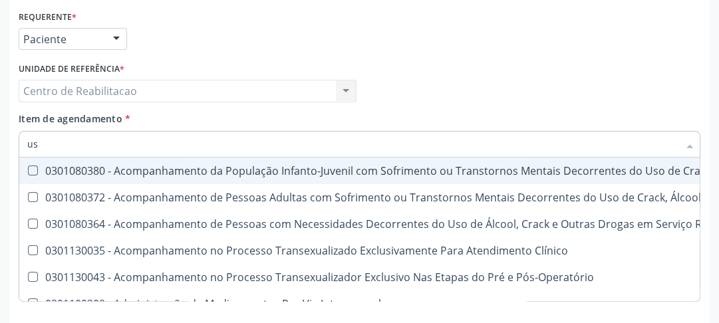
type input "usg"
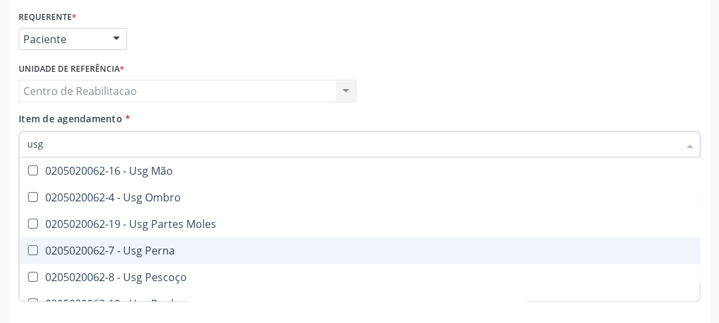
scroll to position [319, 0]
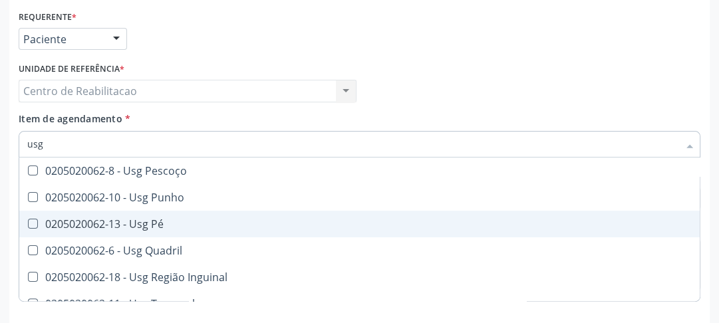
click at [35, 227] on div "0205020062-13 - Usg Pé" at bounding box center [359, 224] width 664 height 11
checkbox Pé "true"
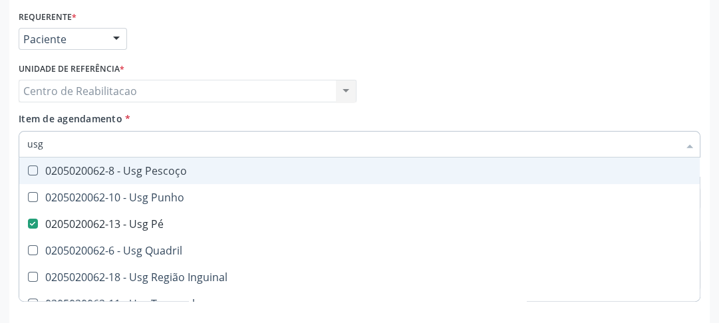
scroll to position [357, 0]
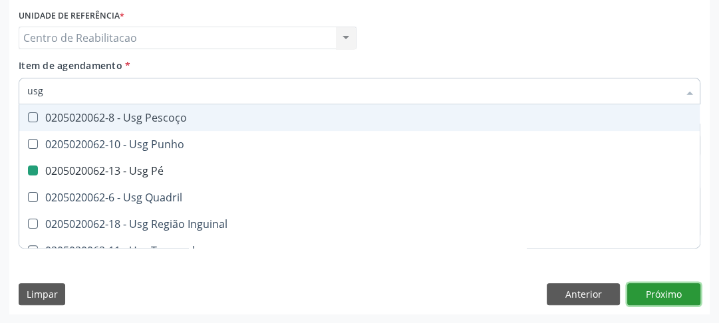
drag, startPoint x: 667, startPoint y: 294, endPoint x: 585, endPoint y: 279, distance: 83.7
click at [668, 293] on button "Próximo" at bounding box center [663, 294] width 73 height 23
checkbox Braço "true"
checkbox Pé "false"
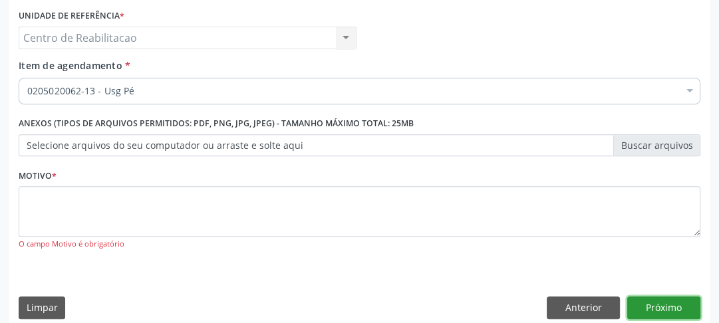
scroll to position [0, 0]
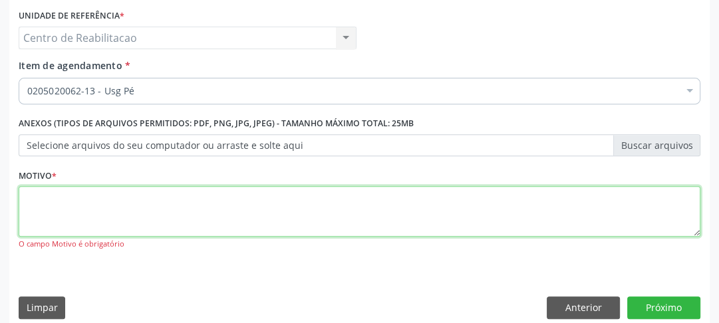
click at [415, 219] on textarea at bounding box center [359, 211] width 681 height 51
type textarea "00"
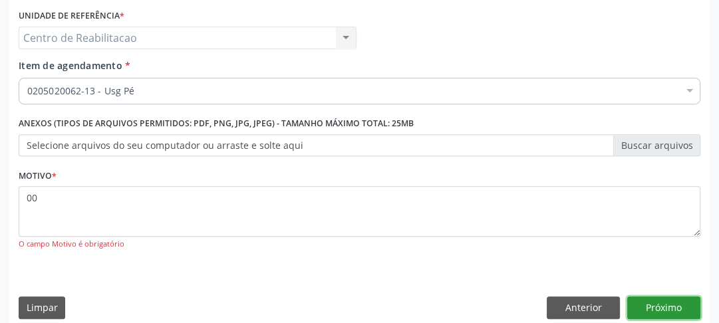
click at [649, 305] on button "Próximo" at bounding box center [663, 307] width 73 height 23
